Goal: Task Accomplishment & Management: Complete application form

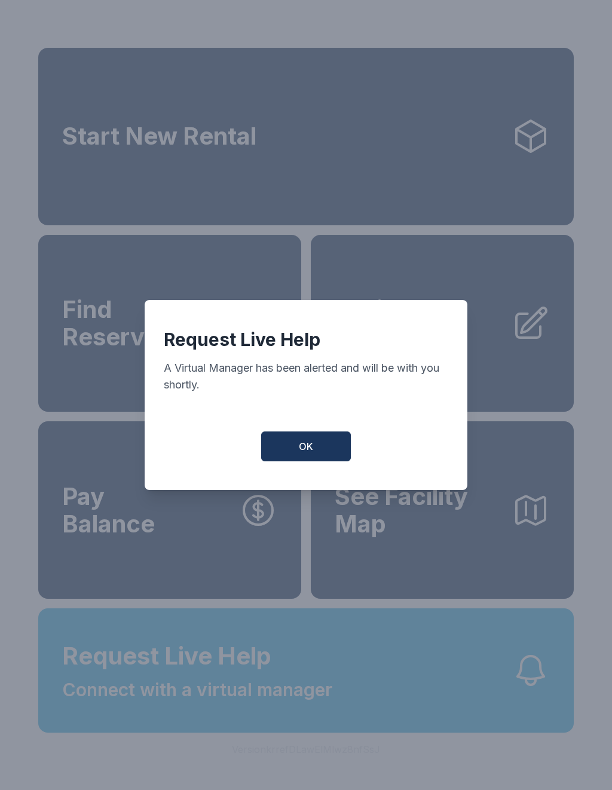
click at [308, 460] on button "OK" at bounding box center [306, 446] width 90 height 30
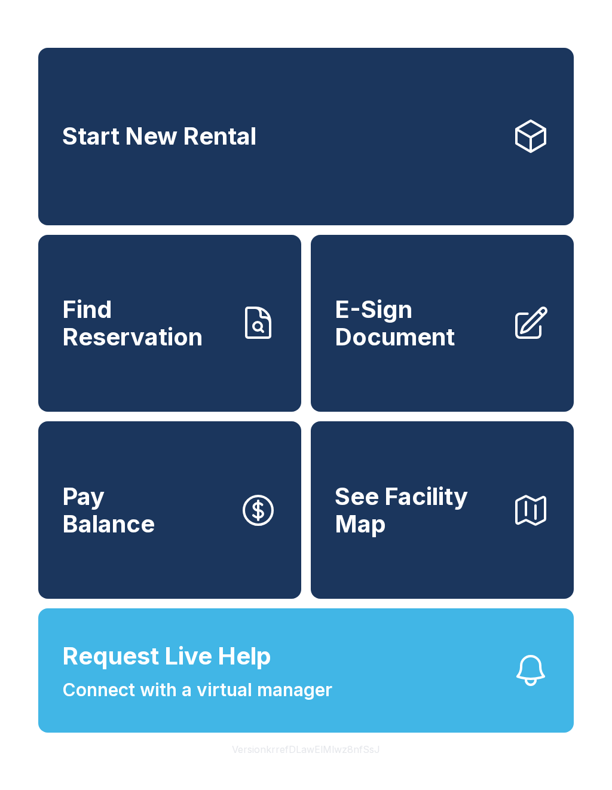
click at [436, 350] on span "E-Sign Document" at bounding box center [418, 323] width 167 height 54
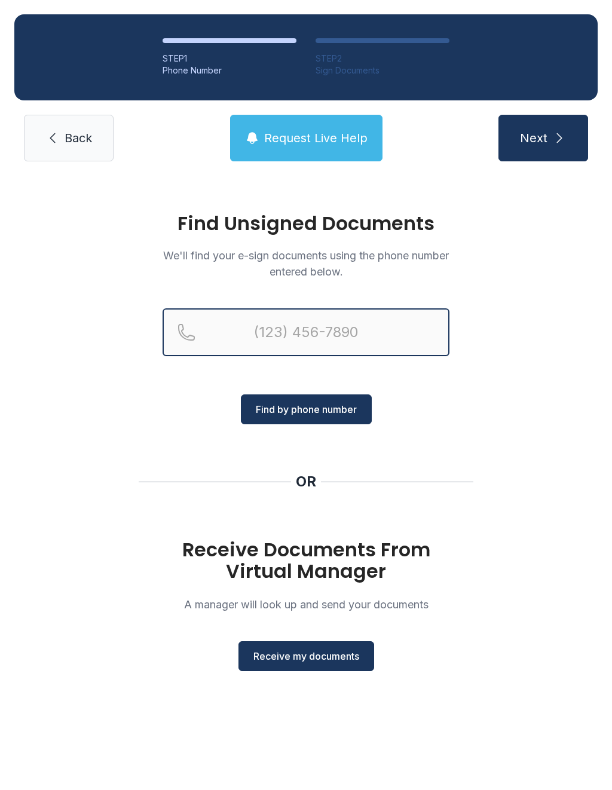
click at [246, 323] on input "Reservation phone number" at bounding box center [306, 332] width 287 height 48
type input "("
click at [544, 373] on div "Find Unsigned Documents We'll find your e-sign documents using the phone number…" at bounding box center [306, 447] width 612 height 543
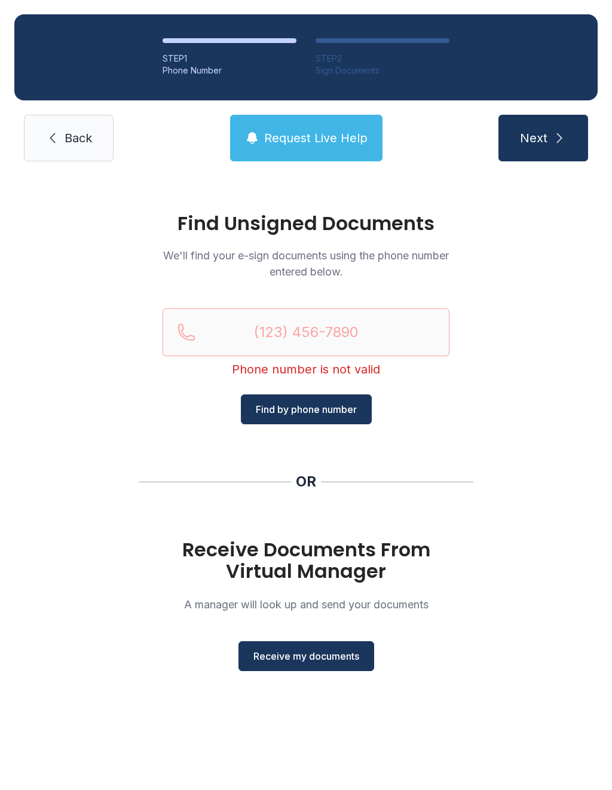
click at [325, 649] on span "Receive my documents" at bounding box center [306, 656] width 106 height 14
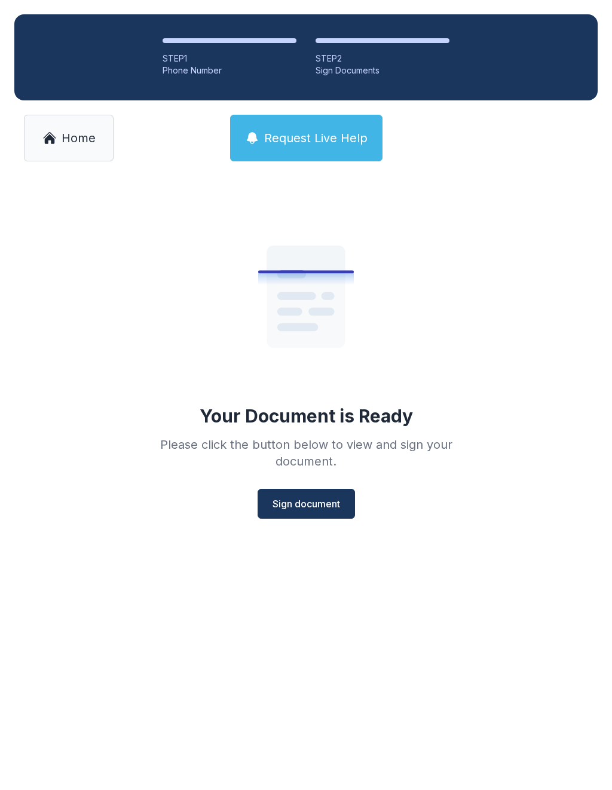
click at [313, 503] on span "Sign document" at bounding box center [306, 503] width 68 height 14
click at [312, 506] on span "Sign document" at bounding box center [306, 503] width 68 height 14
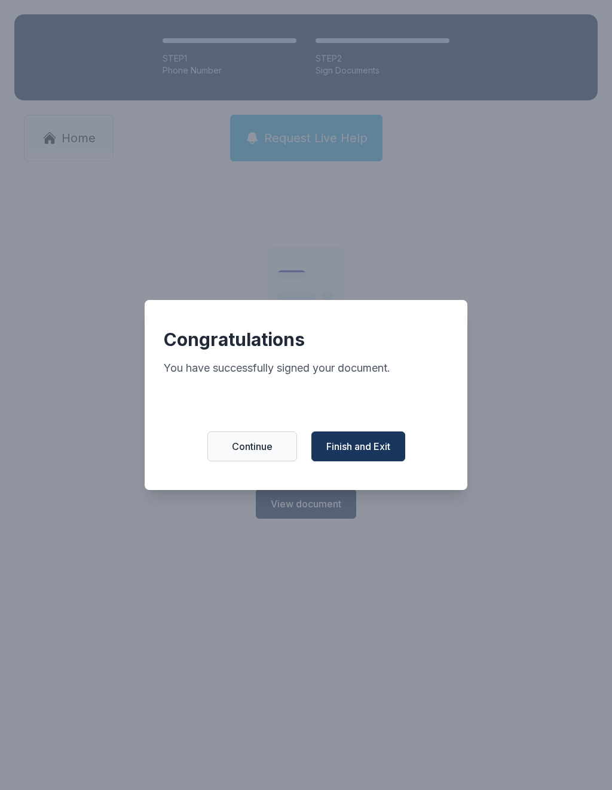
click at [387, 448] on span "Finish and Exit" at bounding box center [358, 446] width 64 height 14
